Goal: Information Seeking & Learning: Learn about a topic

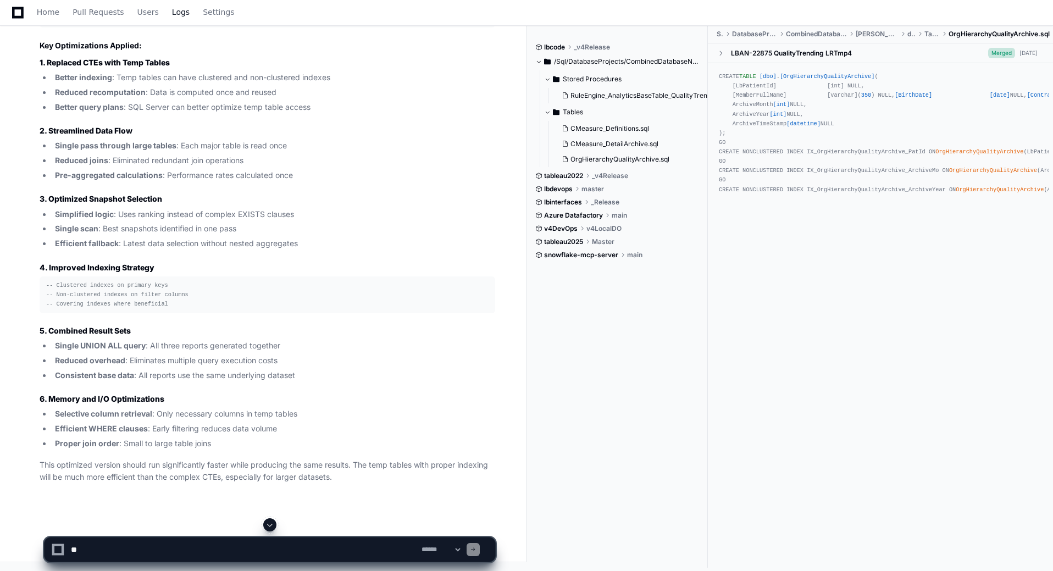
scroll to position [24755, 0]
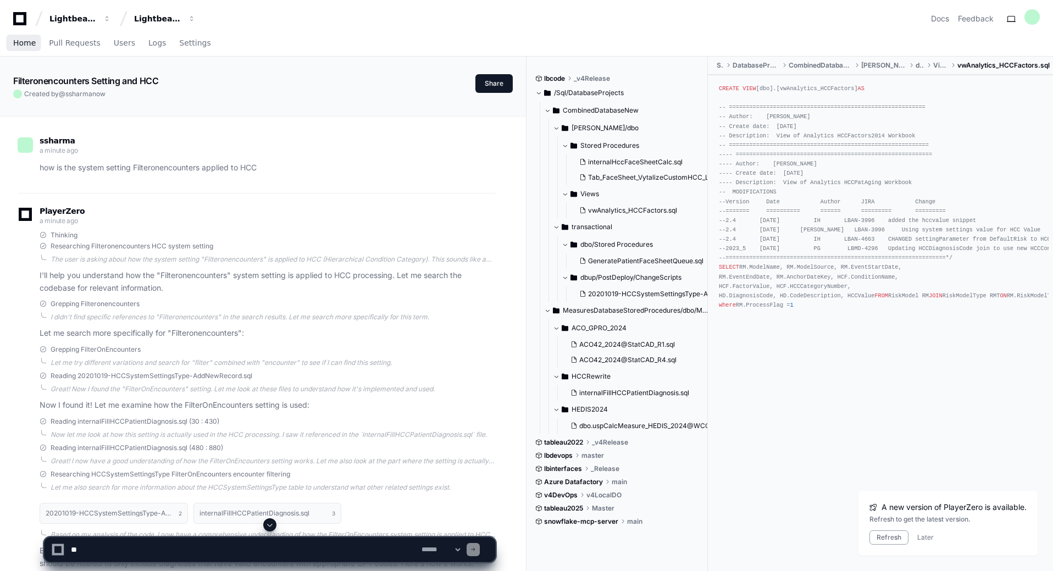
click at [18, 44] on span "Home" at bounding box center [24, 43] width 23 height 7
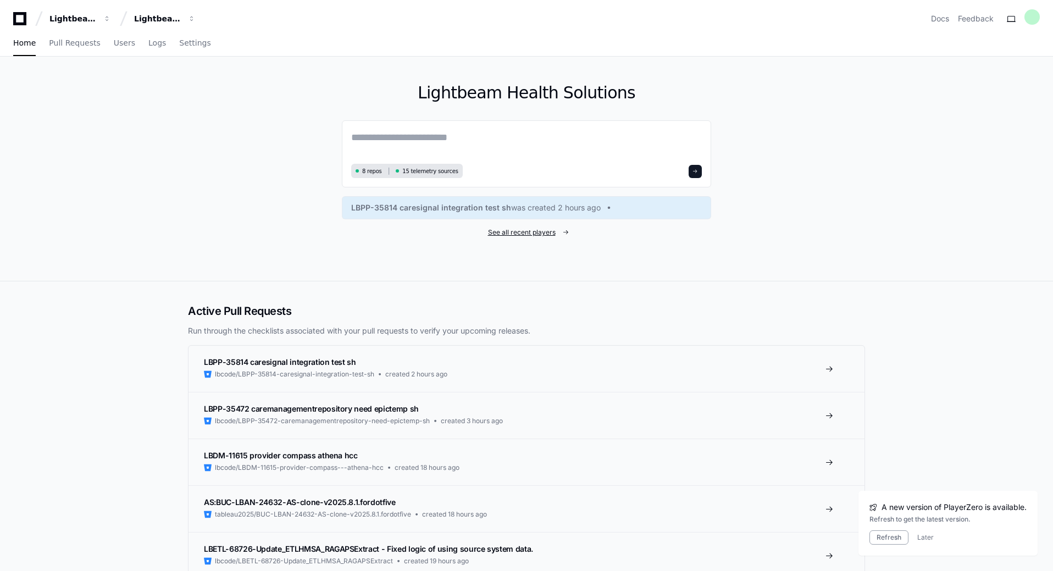
click at [532, 231] on span "See all recent players" at bounding box center [522, 232] width 68 height 9
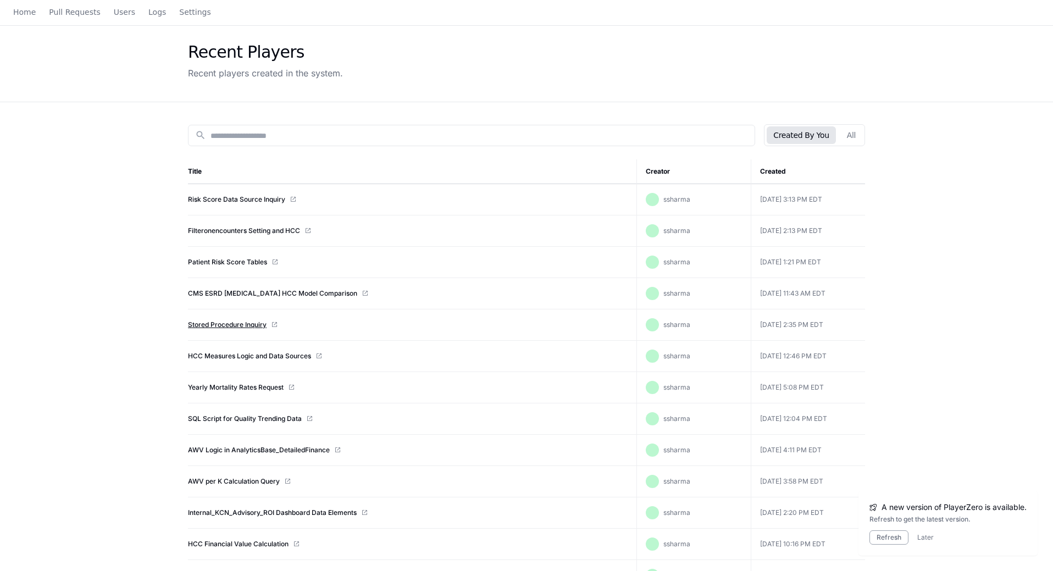
scroll to position [55, 0]
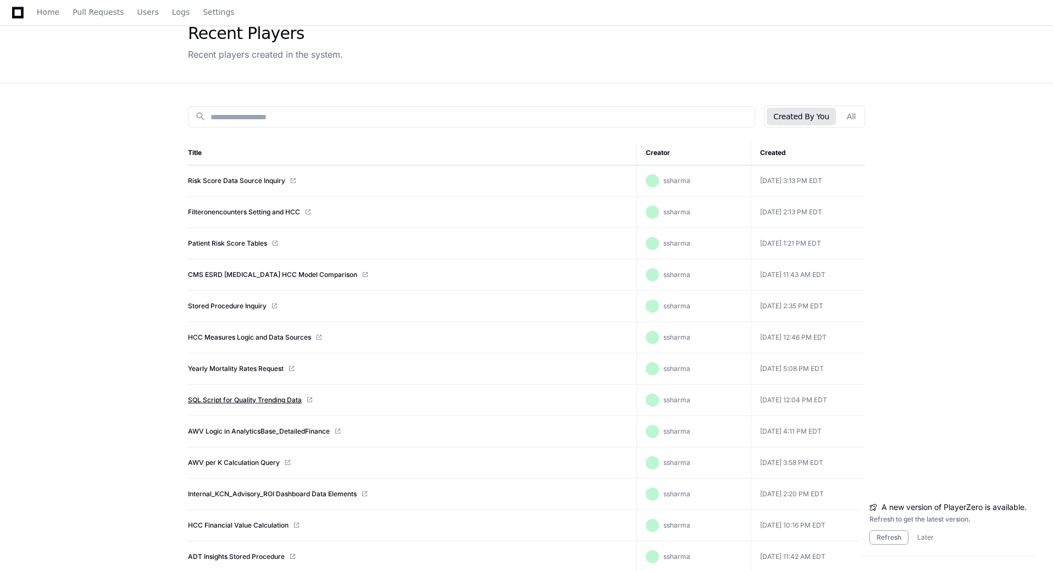
click at [231, 402] on link "SQL Script for Quality Trending Data" at bounding box center [245, 400] width 114 height 9
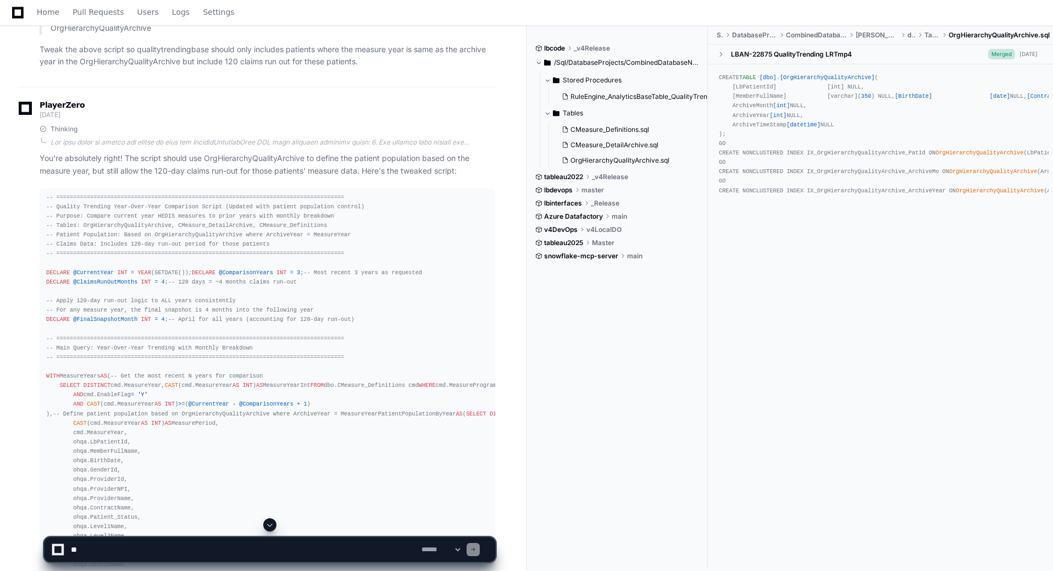
scroll to position [7913, 0]
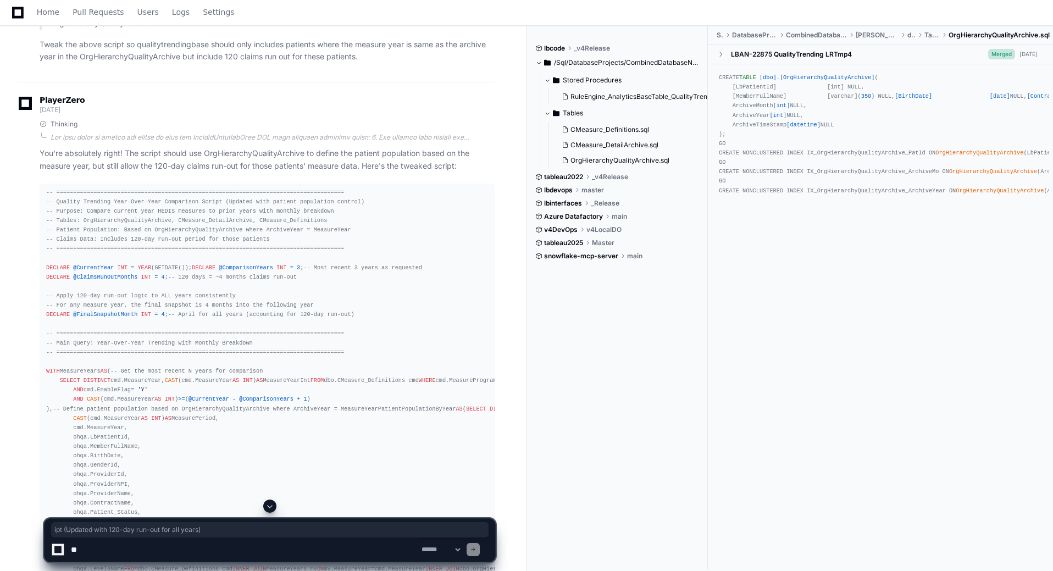
drag, startPoint x: 364, startPoint y: 297, endPoint x: 195, endPoint y: 301, distance: 169.3
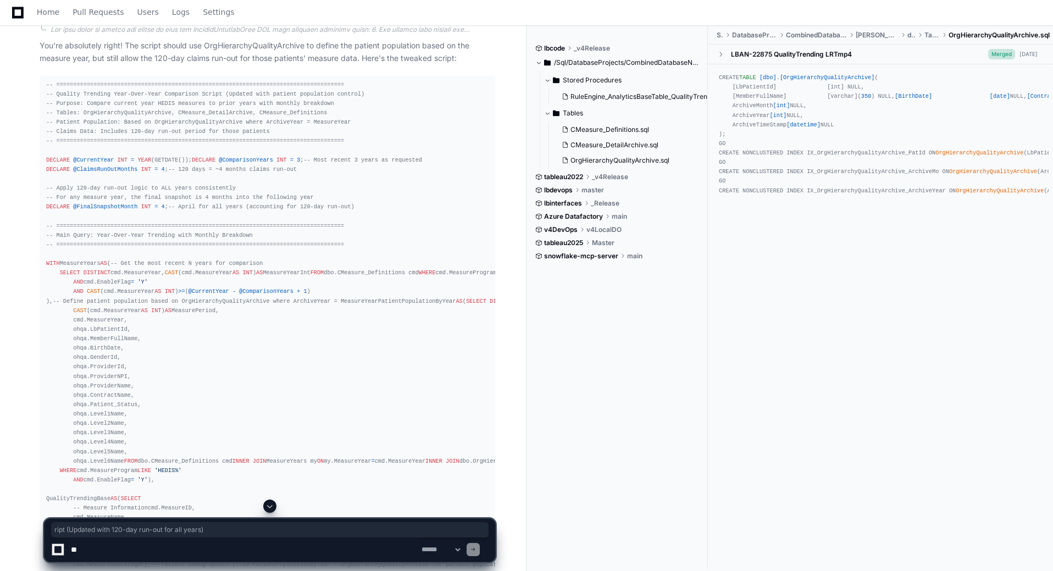
scroll to position [8023, 0]
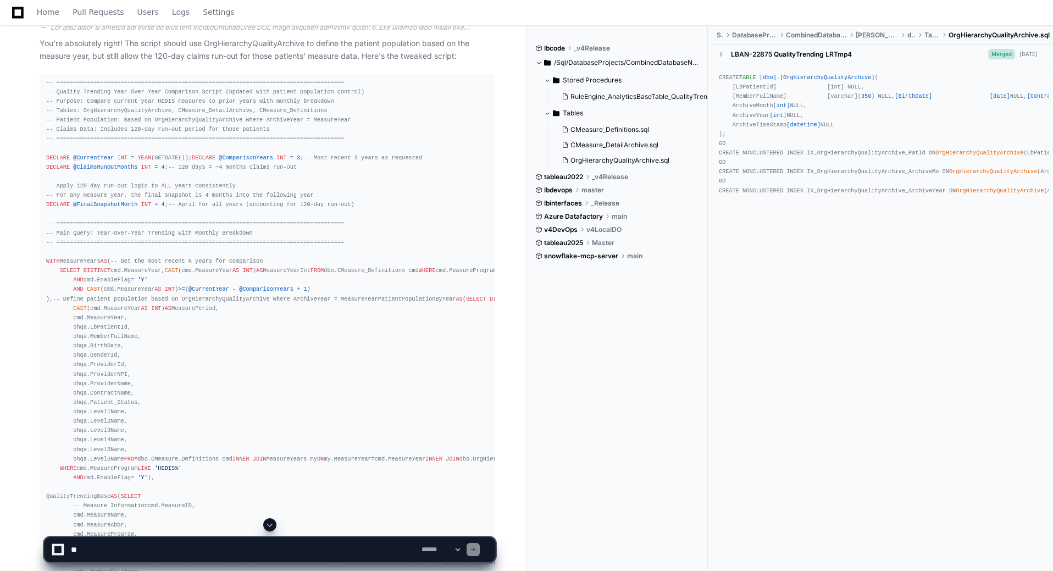
drag, startPoint x: 161, startPoint y: 254, endPoint x: 164, endPoint y: 260, distance: 6.9
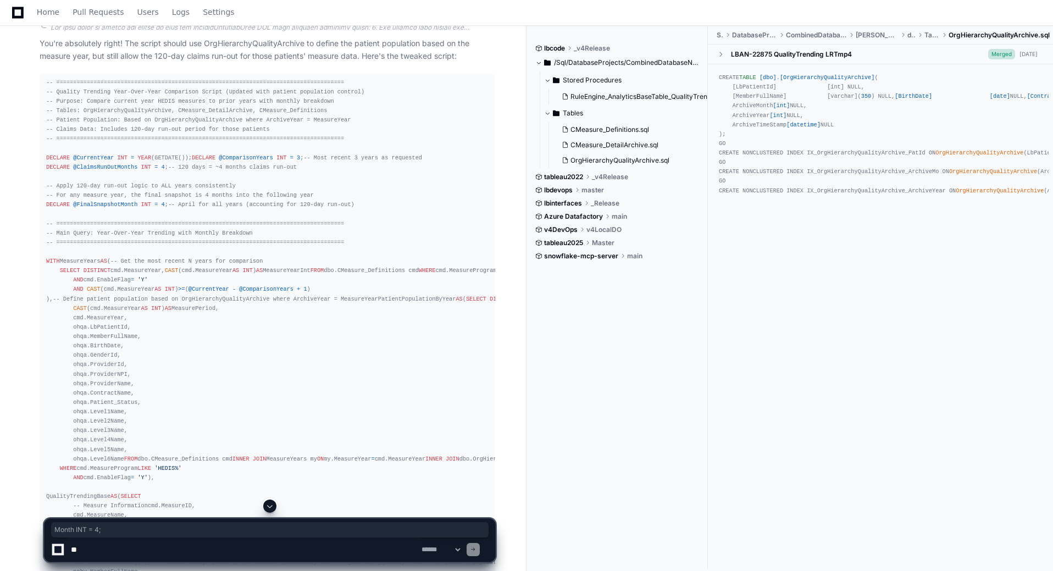
drag, startPoint x: 162, startPoint y: 289, endPoint x: 116, endPoint y: 288, distance: 45.6
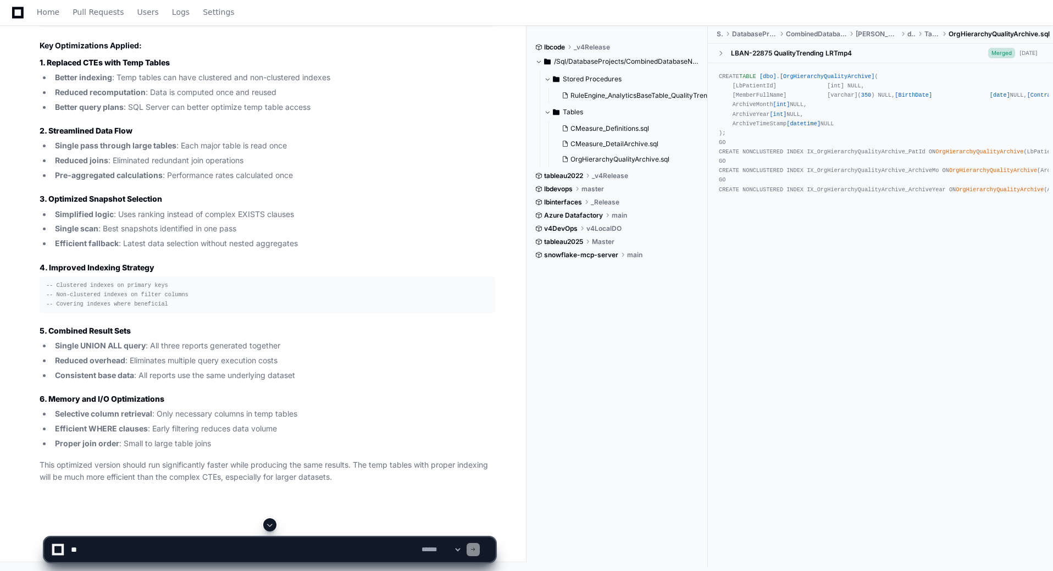
scroll to position [22200, 0]
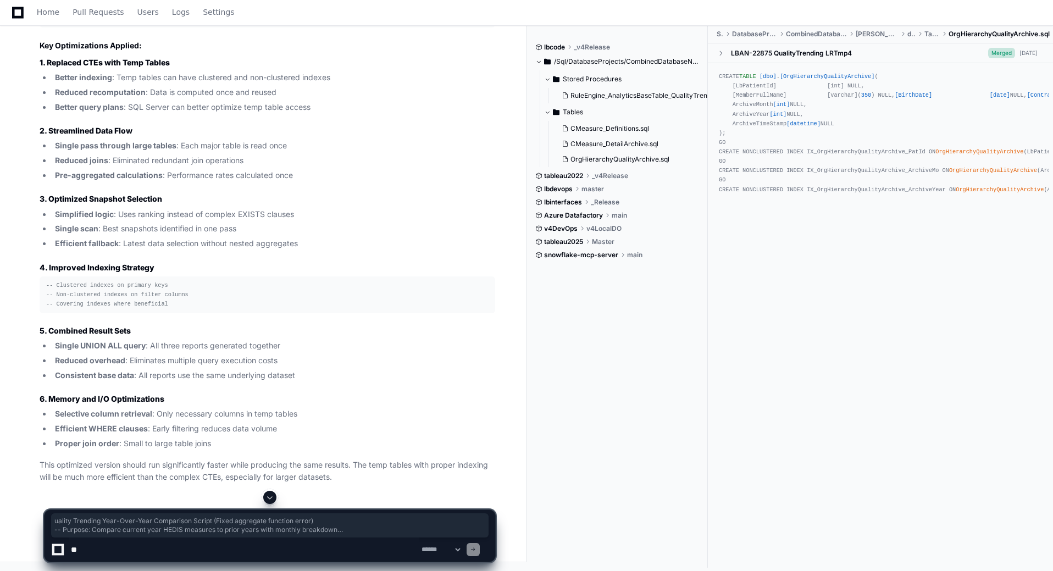
drag, startPoint x: 57, startPoint y: 184, endPoint x: 367, endPoint y: 226, distance: 312.3
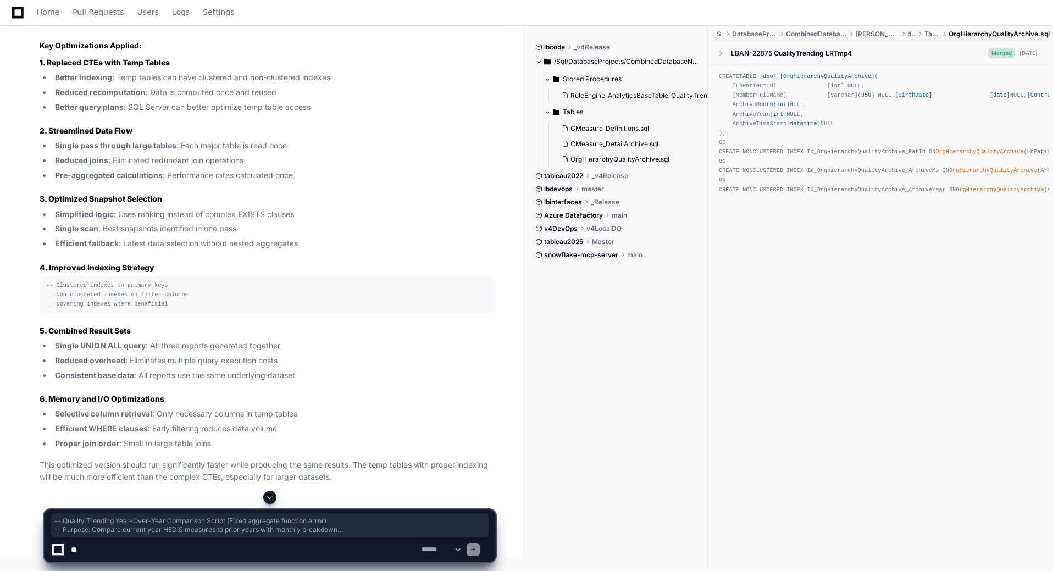
drag, startPoint x: 318, startPoint y: 218, endPoint x: 36, endPoint y: 184, distance: 284.4
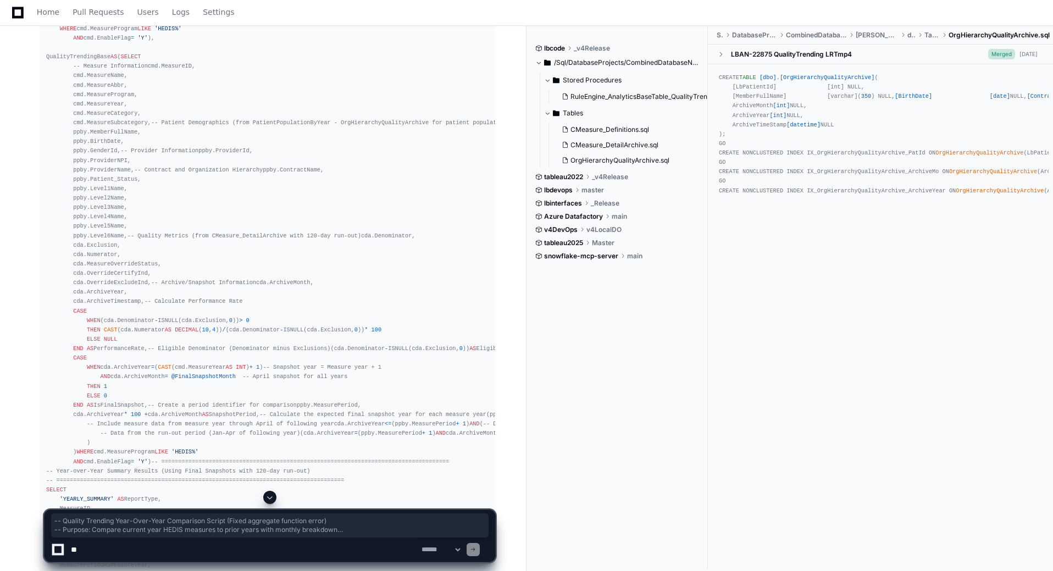
scroll to position [8133, 0]
